Goal: Task Accomplishment & Management: Complete application form

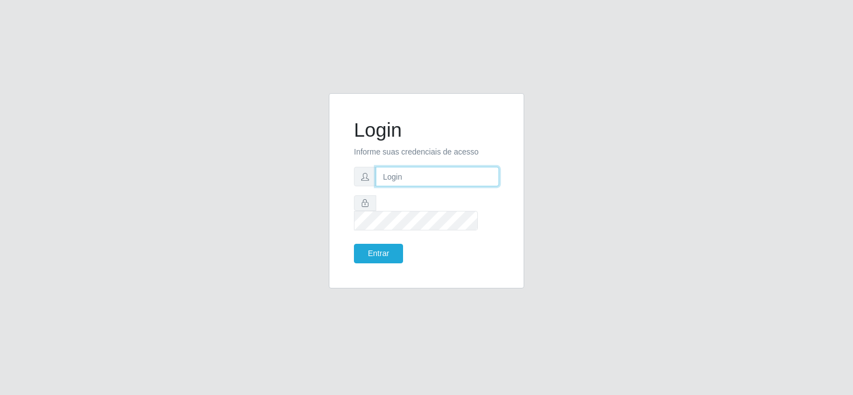
click at [402, 186] on input "text" at bounding box center [437, 177] width 123 height 20
type input "[EMAIL_ADDRESS][DOMAIN_NAME]"
click at [390, 251] on button "Entrar" at bounding box center [378, 254] width 49 height 20
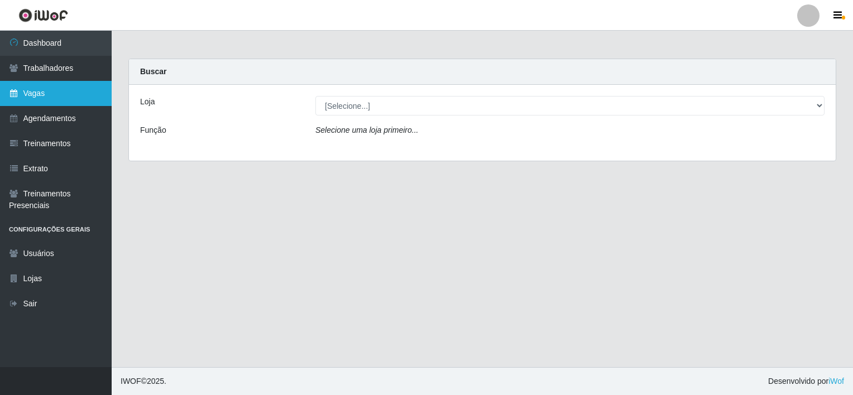
click at [95, 96] on link "Vagas" at bounding box center [56, 93] width 112 height 25
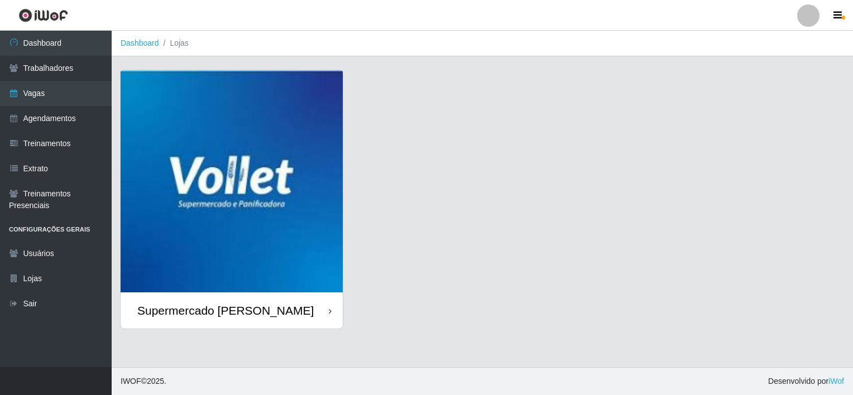
click at [257, 218] on img at bounding box center [232, 181] width 222 height 222
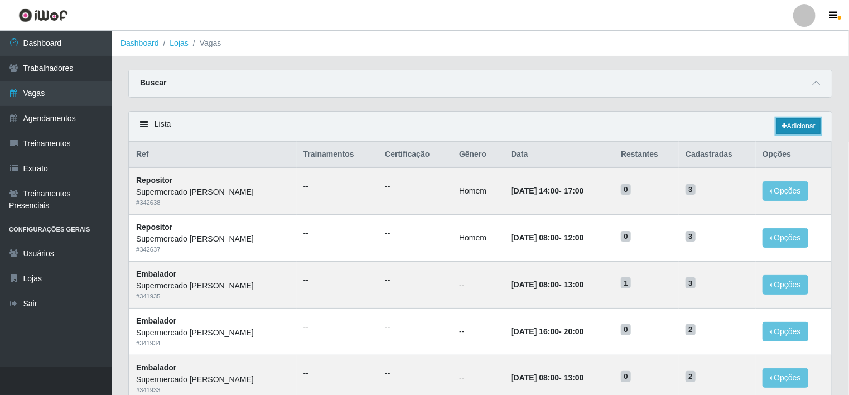
click at [782, 124] on icon at bounding box center [785, 126] width 6 height 7
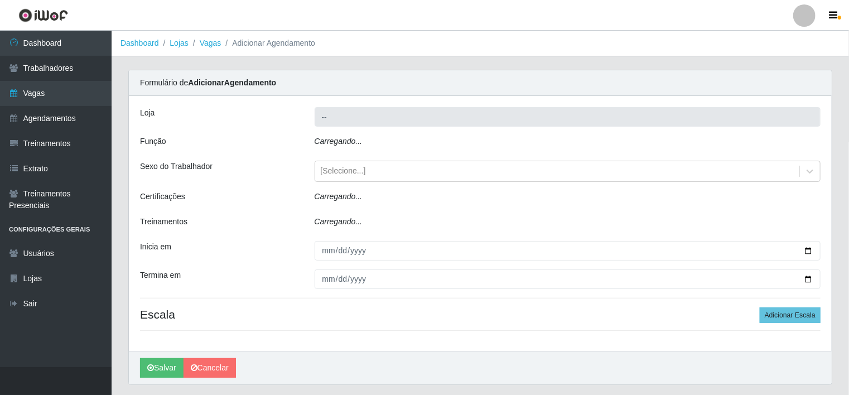
type input "Supermercado [PERSON_NAME]"
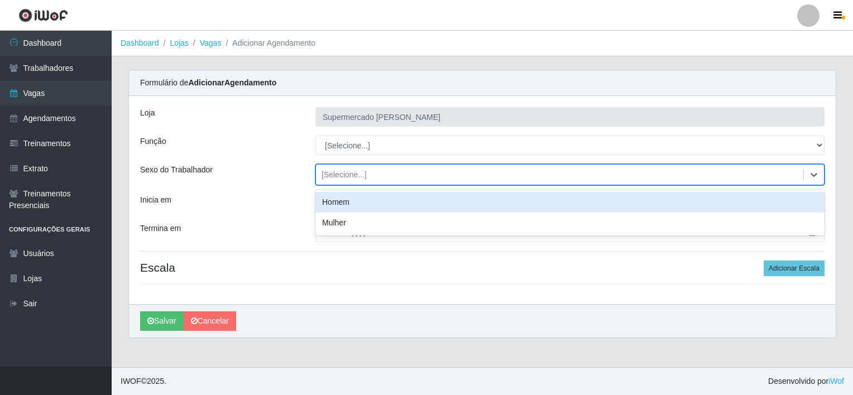
click at [783, 176] on div "[Selecione...]" at bounding box center [559, 175] width 487 height 18
click at [735, 212] on div "Homem" at bounding box center [569, 202] width 509 height 21
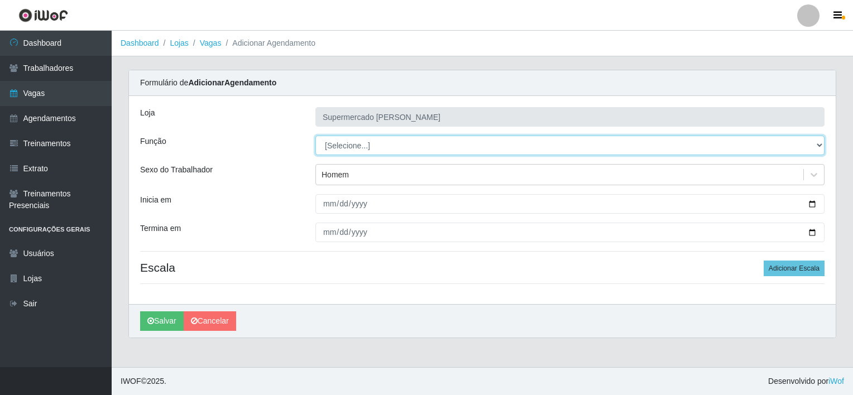
click at [656, 146] on select "[Selecione...] ASG ASG + ASG ++ Embalador Embalador + Embalador ++ Repositor Re…" at bounding box center [569, 146] width 509 height 20
select select "24"
click at [315, 136] on select "[Selecione...] ASG ASG + ASG ++ Embalador Embalador + Embalador ++ Repositor Re…" at bounding box center [569, 146] width 509 height 20
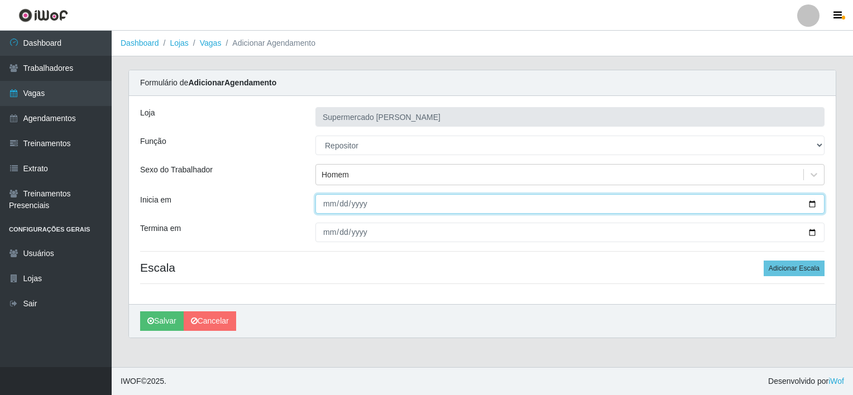
click at [812, 204] on input "Inicia em" at bounding box center [569, 204] width 509 height 20
type input "[DATE]"
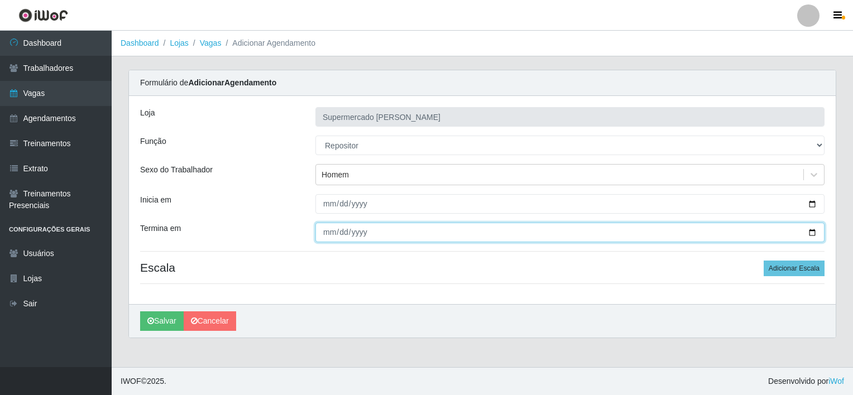
click at [815, 230] on input "Termina em" at bounding box center [569, 233] width 509 height 20
type input "[DATE]"
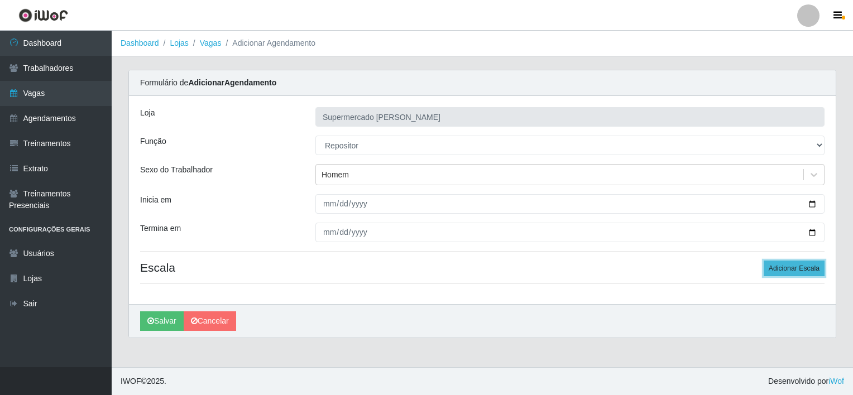
click at [804, 262] on button "Adicionar Escala" at bounding box center [793, 269] width 61 height 16
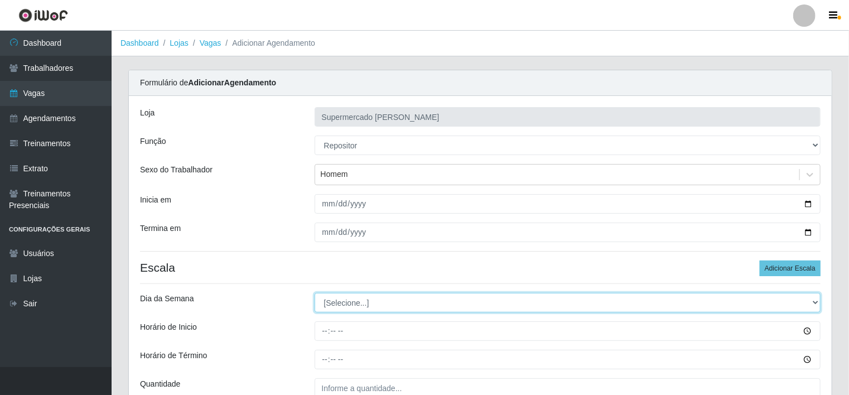
click at [426, 300] on select "[Selecione...] Segunda Terça Quarta Quinta Sexta Sábado Domingo" at bounding box center [568, 303] width 507 height 20
select select "2"
click at [315, 293] on select "[Selecione...] Segunda Terça Quarta Quinta Sexta Sábado Domingo" at bounding box center [568, 303] width 507 height 20
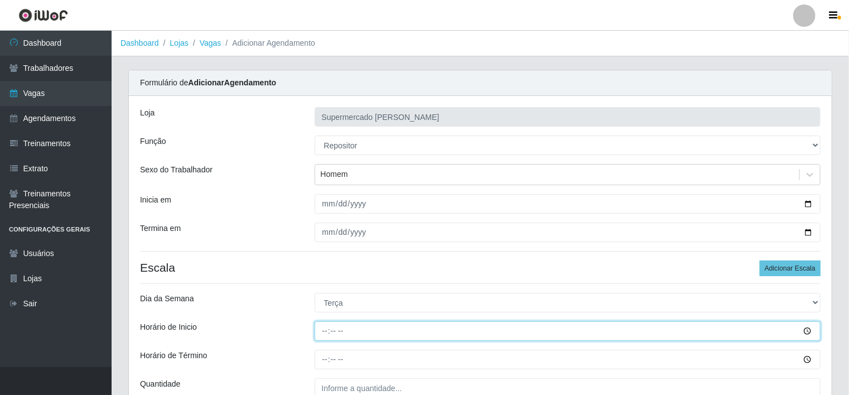
click at [811, 333] on input "Horário de Inicio" at bounding box center [568, 331] width 507 height 20
type input "08:00"
click at [426, 330] on input "08:00" at bounding box center [568, 331] width 507 height 20
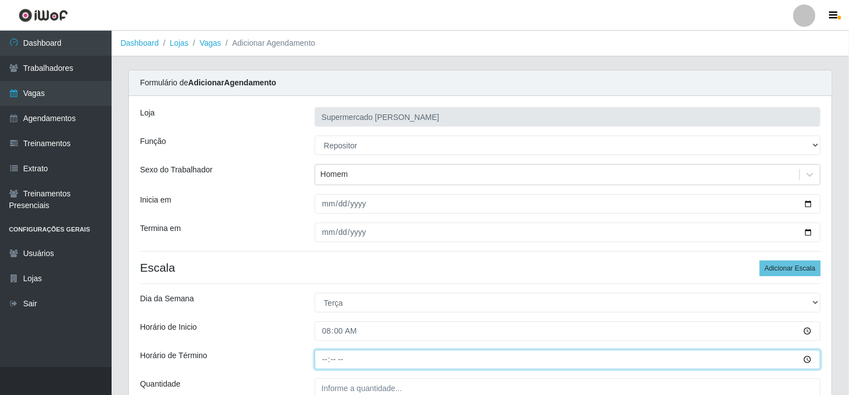
click at [324, 354] on input "Horário de Término" at bounding box center [568, 360] width 507 height 20
type input "12:00"
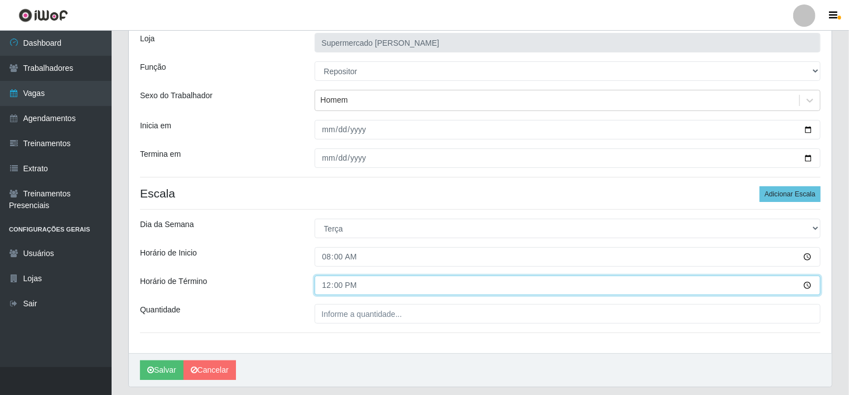
scroll to position [81, 0]
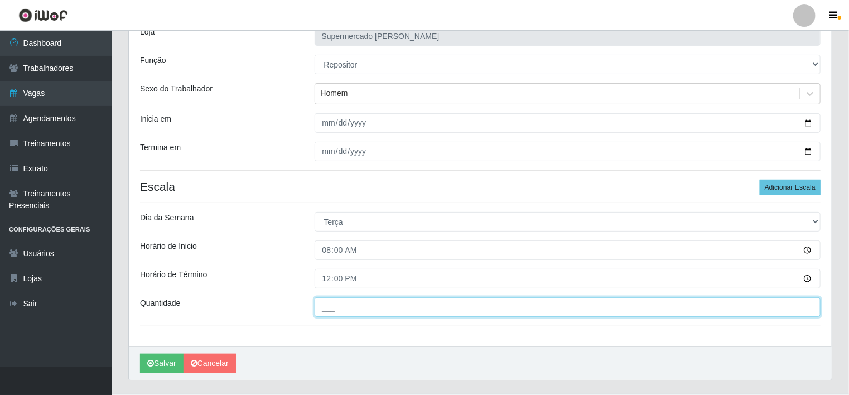
click at [377, 307] on input "___" at bounding box center [568, 307] width 507 height 20
type input "2__"
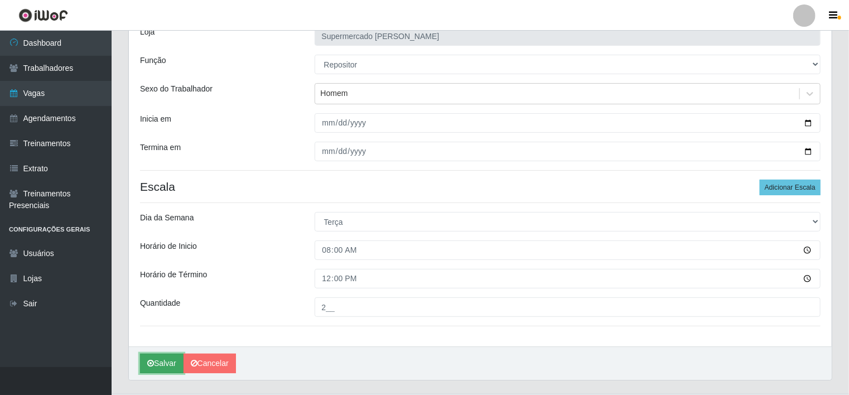
click at [161, 366] on button "Salvar" at bounding box center [162, 364] width 44 height 20
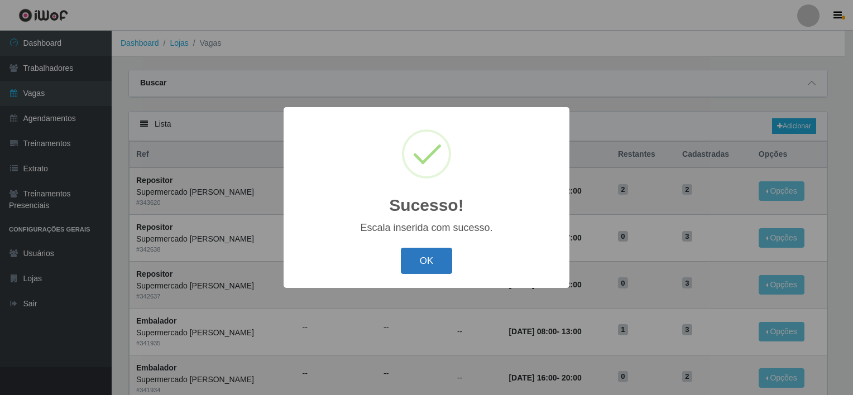
click at [420, 258] on button "OK" at bounding box center [427, 261] width 52 height 26
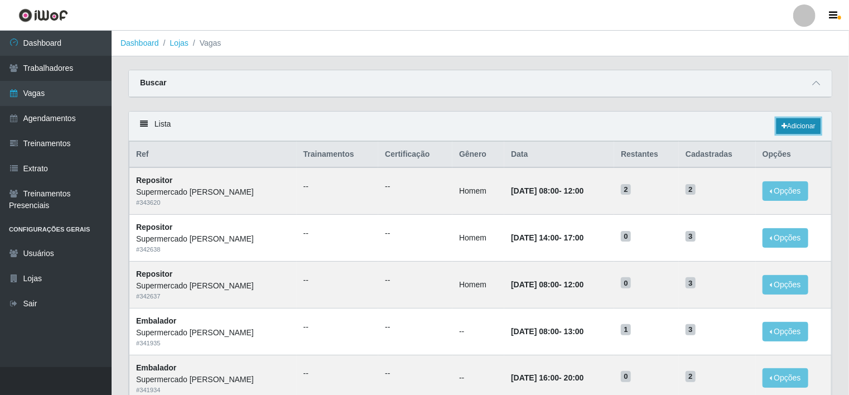
click at [804, 129] on link "Adicionar" at bounding box center [799, 126] width 44 height 16
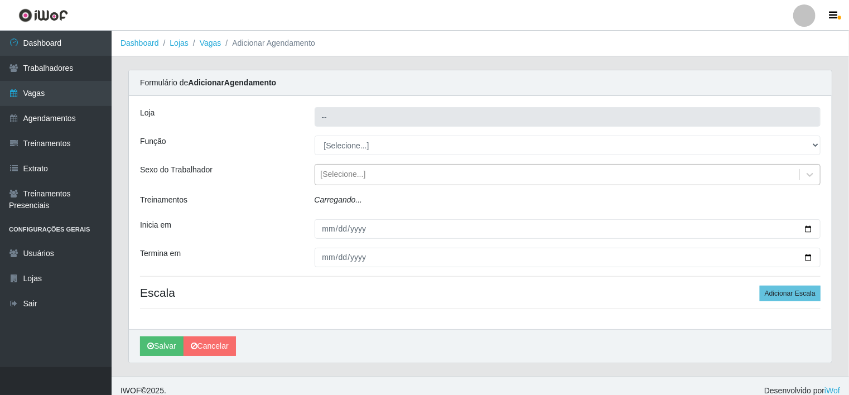
type input "Supermercado [PERSON_NAME]"
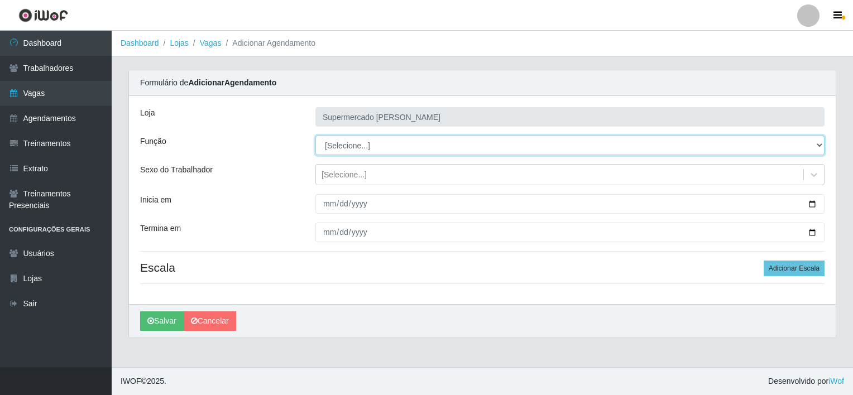
click at [409, 150] on select "[Selecione...] ASG ASG + ASG ++ Embalador Embalador + Embalador ++ Repositor Re…" at bounding box center [569, 146] width 509 height 20
select select "24"
click at [315, 136] on select "[Selecione...] ASG ASG + ASG ++ Embalador Embalador + Embalador ++ Repositor Re…" at bounding box center [569, 146] width 509 height 20
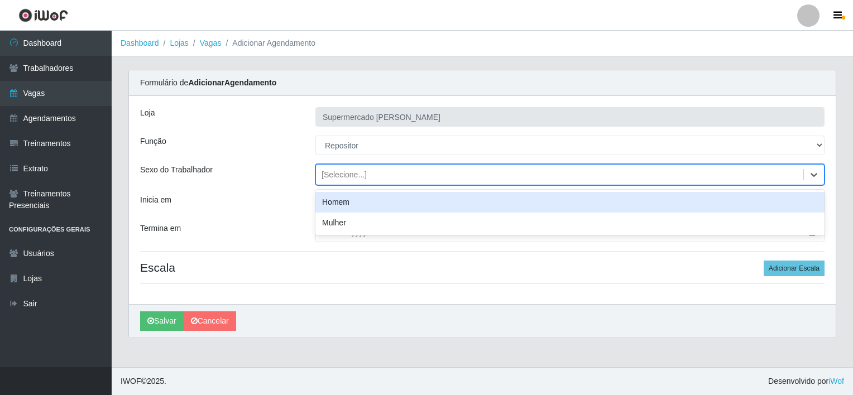
click at [382, 176] on div "[Selecione...]" at bounding box center [559, 175] width 487 height 18
click at [370, 205] on div "Homem" at bounding box center [569, 202] width 509 height 21
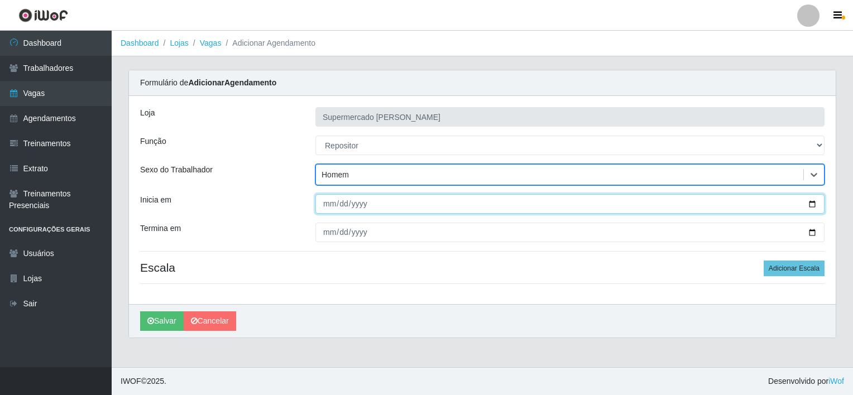
click at [324, 201] on input "Inicia em" at bounding box center [569, 204] width 509 height 20
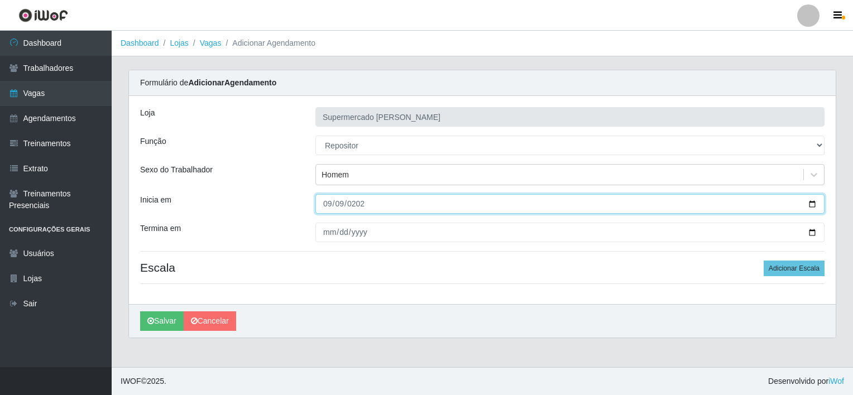
type input "[DATE]"
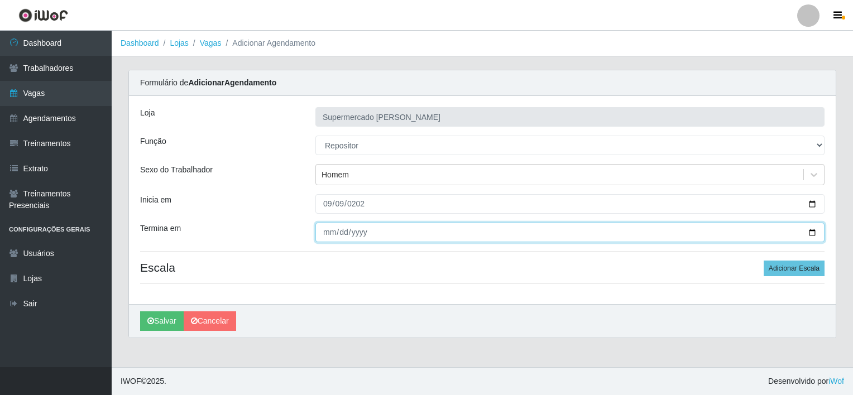
click at [329, 230] on input "Termina em" at bounding box center [569, 233] width 509 height 20
type input "[DATE]"
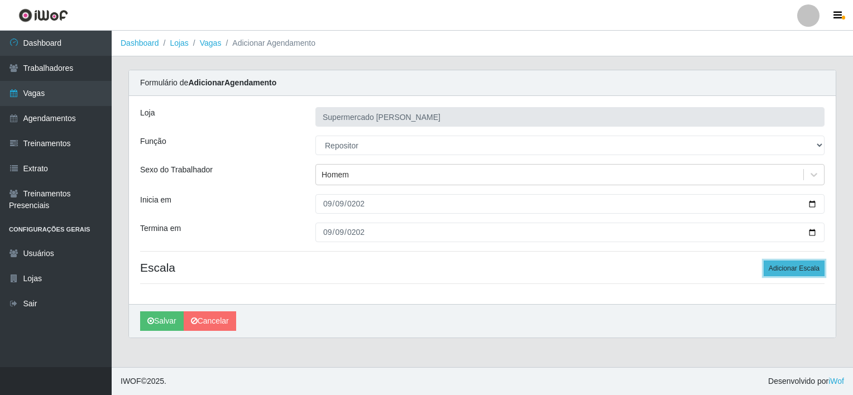
click at [801, 262] on button "Adicionar Escala" at bounding box center [793, 269] width 61 height 16
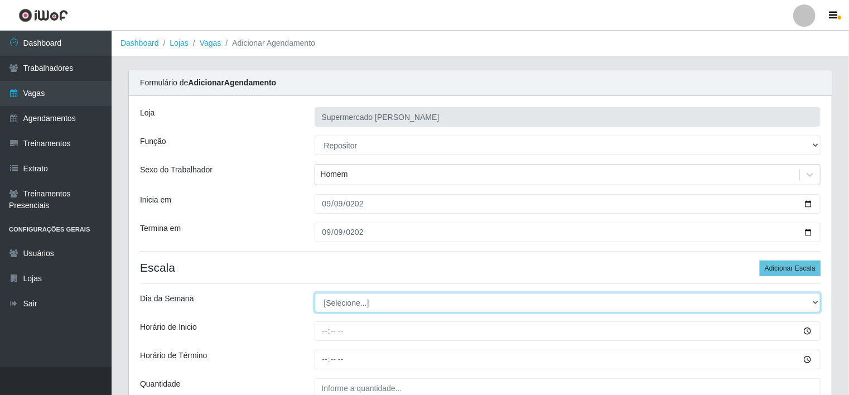
click at [454, 302] on select "[Selecione...] Segunda Terça Quarta Quinta Sexta Sábado Domingo" at bounding box center [568, 303] width 507 height 20
select select "2"
click at [315, 293] on select "[Selecione...] Segunda Terça Quarta Quinta Sexta Sábado Domingo" at bounding box center [568, 303] width 507 height 20
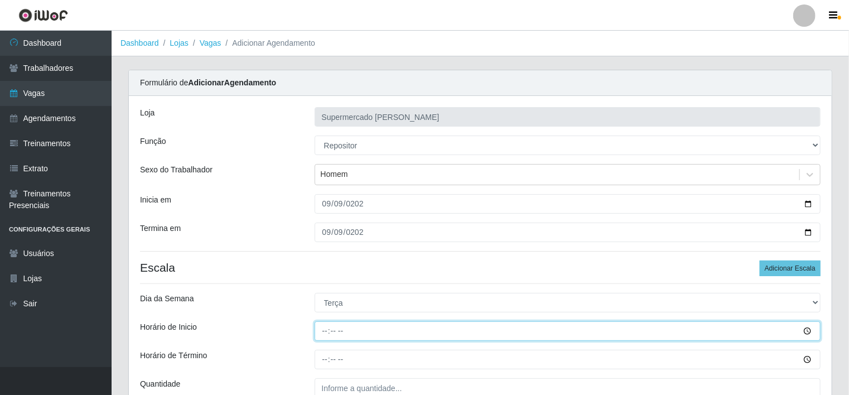
click at [326, 334] on input "Horário de Inicio" at bounding box center [568, 331] width 507 height 20
type input "14:00"
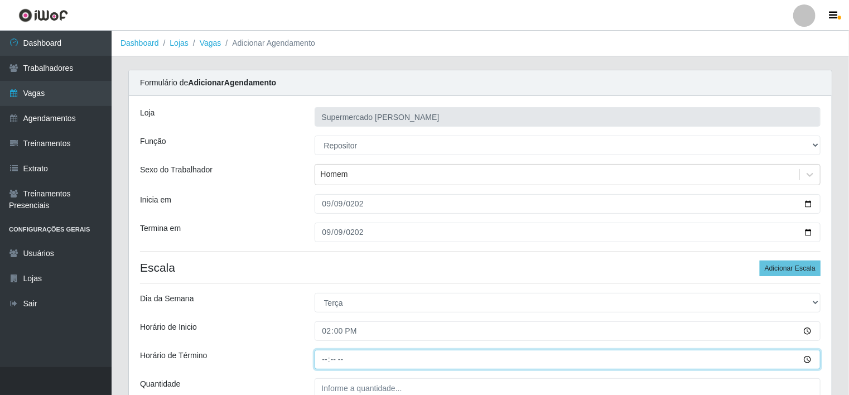
click at [327, 362] on input "Horário de Término" at bounding box center [568, 360] width 507 height 20
type input "17:00"
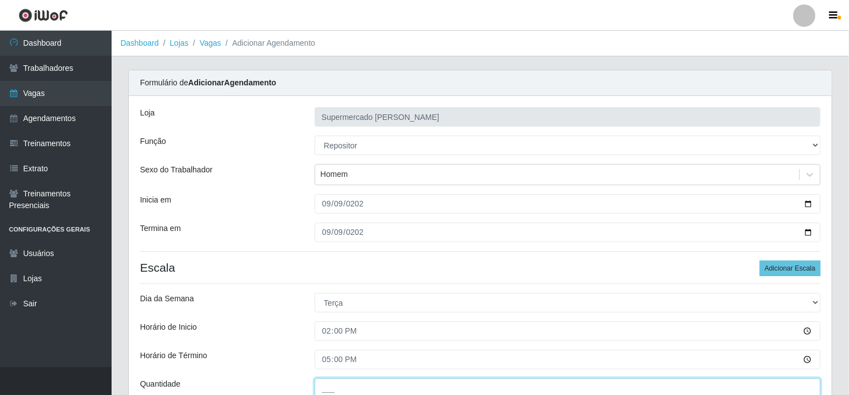
click at [333, 392] on input "___" at bounding box center [568, 388] width 507 height 20
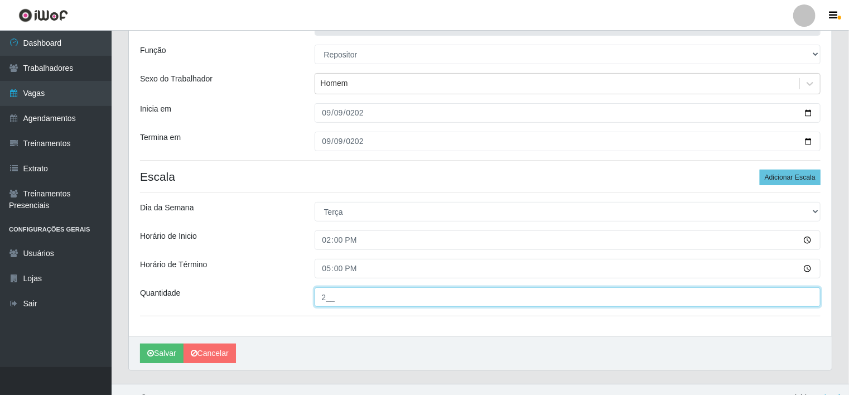
scroll to position [107, 0]
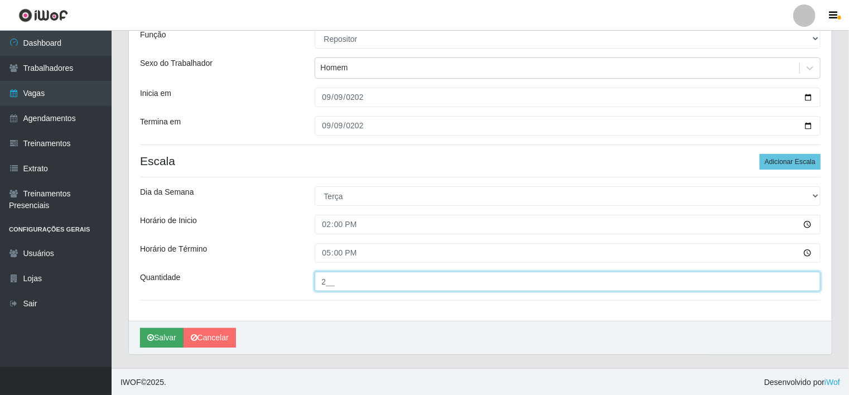
type input "2__"
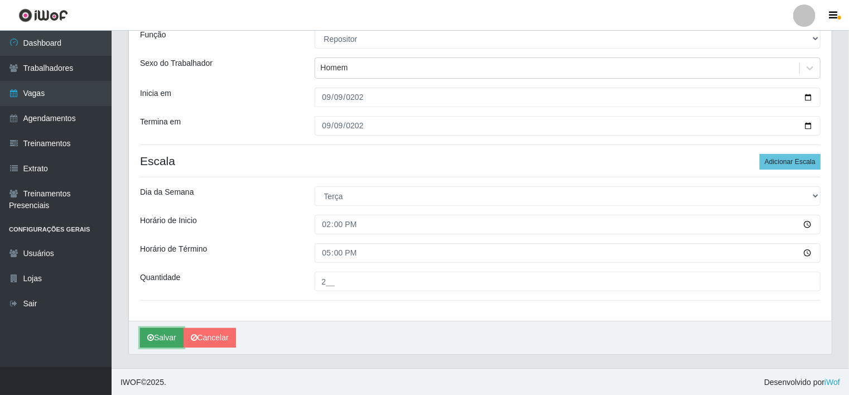
click at [165, 336] on button "Salvar" at bounding box center [162, 338] width 44 height 20
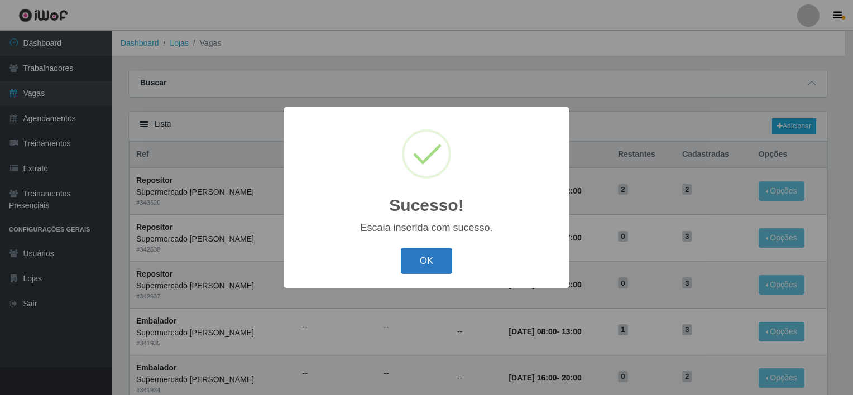
click at [434, 265] on button "OK" at bounding box center [427, 261] width 52 height 26
